Goal: Information Seeking & Learning: Learn about a topic

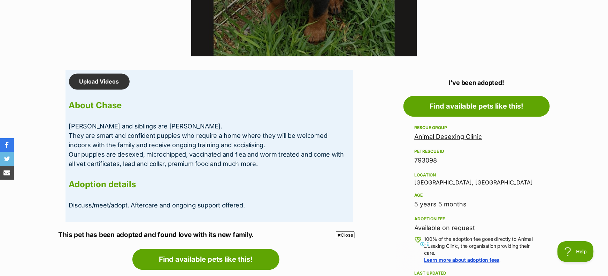
scroll to position [549, 0]
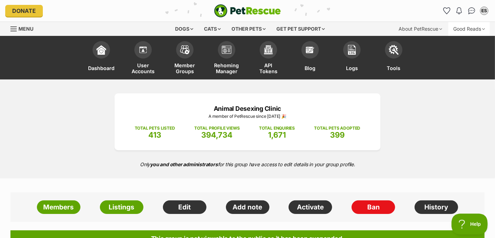
click at [462, 29] on div "Good Reads" at bounding box center [469, 29] width 41 height 14
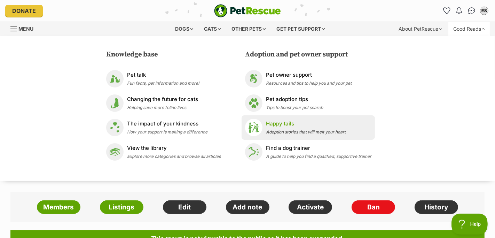
click at [269, 132] on span "Adoption stories that will melt your heart" at bounding box center [306, 131] width 80 height 5
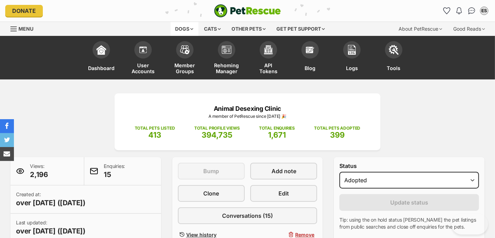
click at [191, 24] on div "Dogs" at bounding box center [185, 29] width 28 height 14
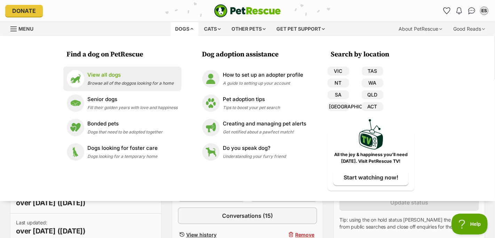
click at [112, 82] on span "Browse all of the doggos looking for a home" at bounding box center [131, 82] width 86 height 5
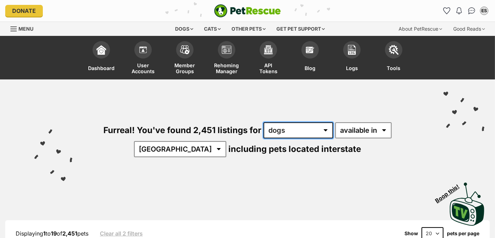
click at [281, 131] on select "any type of pet cats dogs other pets" at bounding box center [299, 130] width 70 height 16
select select "any"
click at [264, 122] on select "any type of pet cats dogs other pets" at bounding box center [299, 130] width 70 height 16
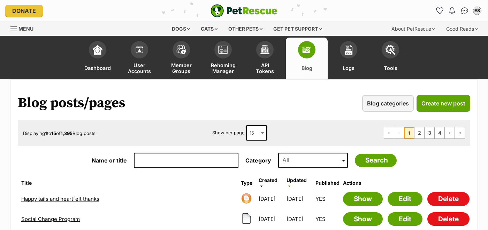
drag, startPoint x: 0, startPoint y: 0, endPoint x: 163, endPoint y: 159, distance: 227.4
click at [163, 159] on input "Name or title" at bounding box center [186, 160] width 105 height 15
type input "cat dad"
click at [355, 154] on input "Search" at bounding box center [376, 160] width 42 height 13
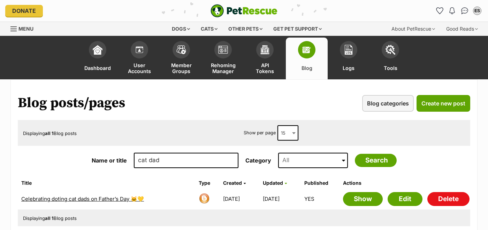
click at [96, 202] on td "Celebrating doting cat dads on Father’s Day 🐱💛" at bounding box center [106, 200] width 177 height 20
click at [93, 198] on link "Celebrating doting cat dads on Father’s Day 🐱💛" at bounding box center [82, 199] width 123 height 7
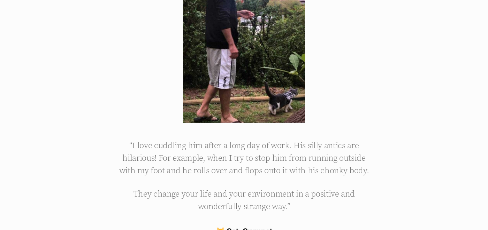
scroll to position [2343, 0]
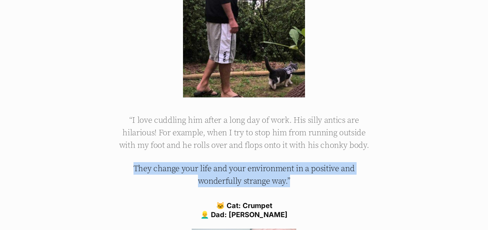
drag, startPoint x: 294, startPoint y: 157, endPoint x: 138, endPoint y: 137, distance: 158.1
click at [138, 137] on blockquote "“I love cuddling him after a long day of work. His silly antics are hilarious! …" at bounding box center [244, 151] width 254 height 74
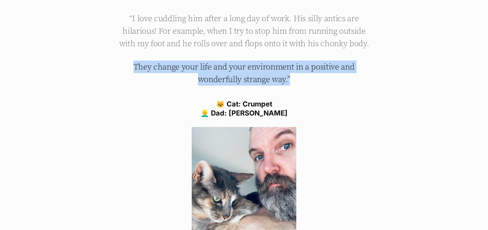
scroll to position [2438, 0]
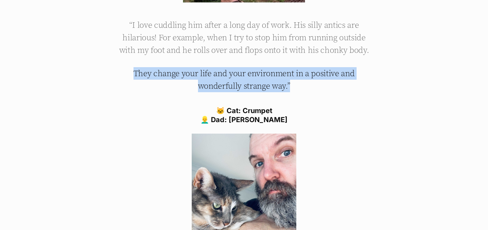
copy p "They change your life and your environment in a positive and wonderfully strang…"
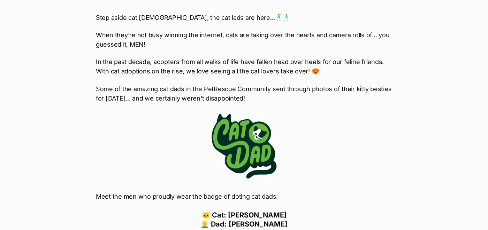
scroll to position [0, 0]
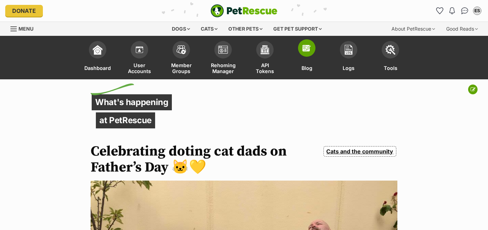
click at [310, 47] on img at bounding box center [307, 48] width 10 height 10
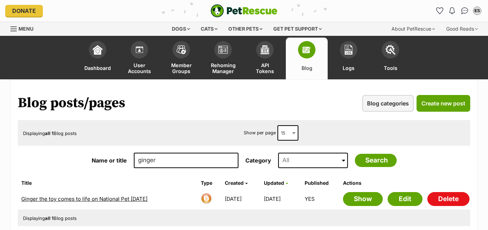
drag, startPoint x: 166, startPoint y: 161, endPoint x: 130, endPoint y: 160, distance: 36.6
click at [130, 160] on div "Name or title ginger Category 19 options available. Arrow down to browse or sta…" at bounding box center [244, 160] width 452 height 19
type input "oliver"
click at [355, 154] on input "Search" at bounding box center [376, 160] width 42 height 13
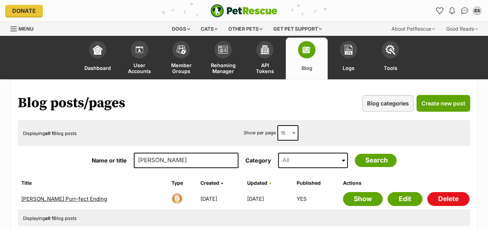
click at [51, 198] on link "[PERSON_NAME] Purr-fect Ending" at bounding box center [64, 199] width 86 height 7
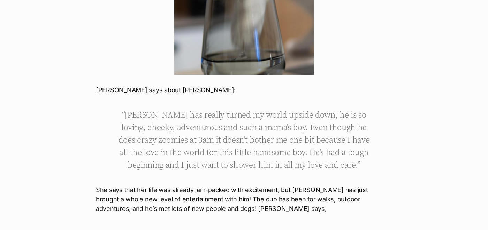
scroll to position [1444, 0]
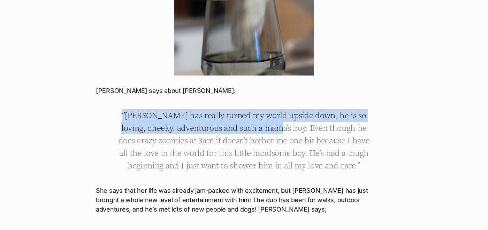
drag, startPoint x: 129, startPoint y: 52, endPoint x: 283, endPoint y: 64, distance: 154.1
click at [283, 109] on p "‘’[PERSON_NAME] has really turned my world upside down, he is so loving, cheeky…" at bounding box center [244, 140] width 254 height 63
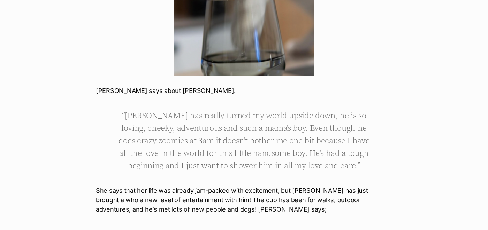
drag, startPoint x: 118, startPoint y: 170, endPoint x: 345, endPoint y: 206, distance: 229.7
copy p "‘’[PERSON_NAME] has given me more life! It was such a responsibility taking on …"
